Goal: Information Seeking & Learning: Learn about a topic

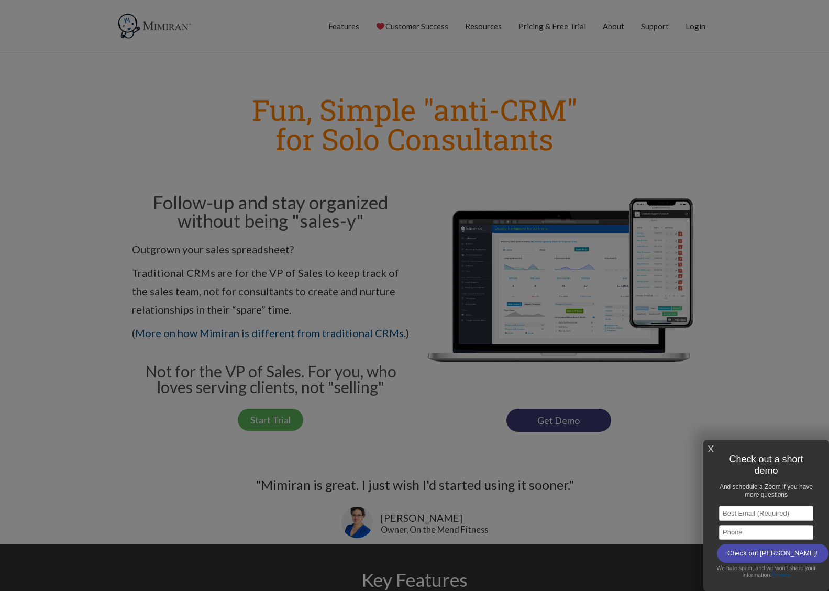
click at [709, 447] on link "X" at bounding box center [711, 449] width 6 height 17
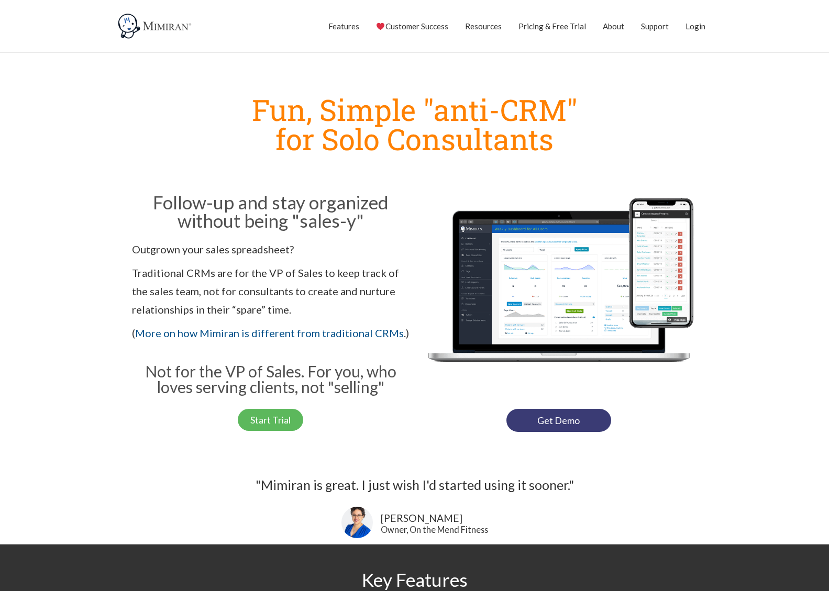
click at [123, 361] on section "Follow-up and stay organized without being "sales-y" Outgrown your sales spread…" at bounding box center [414, 294] width 597 height 219
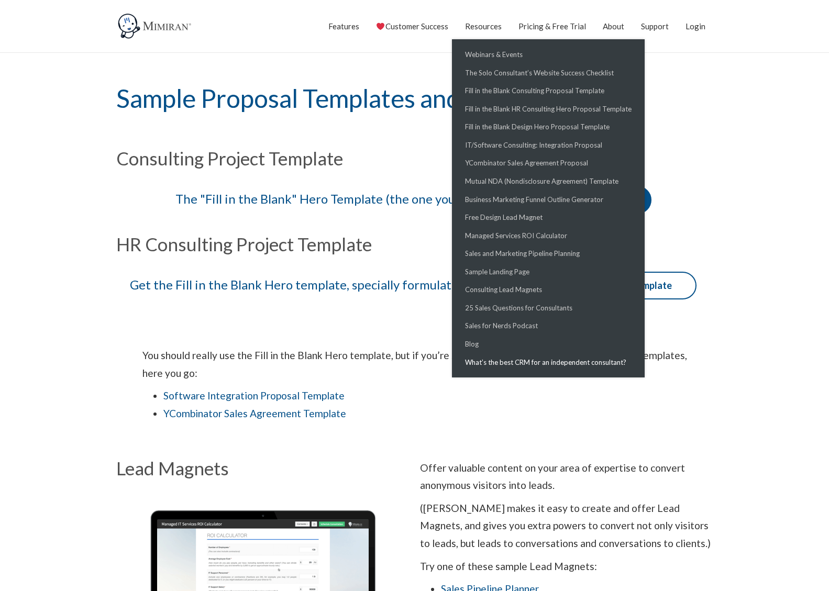
click at [0, 0] on link "What’s the best CRM for an independent consultant?" at bounding box center [0, 0] width 0 height 0
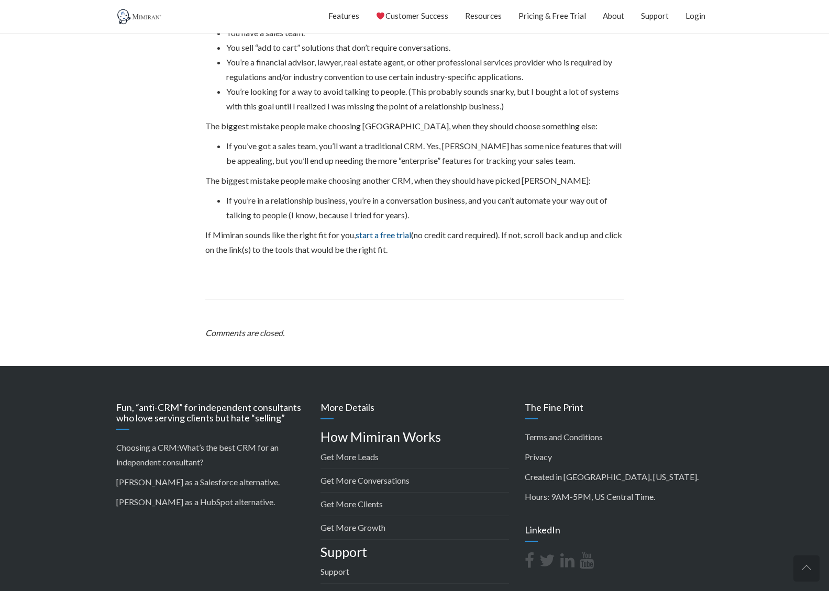
scroll to position [2990, 0]
